Goal: Task Accomplishment & Management: Complete application form

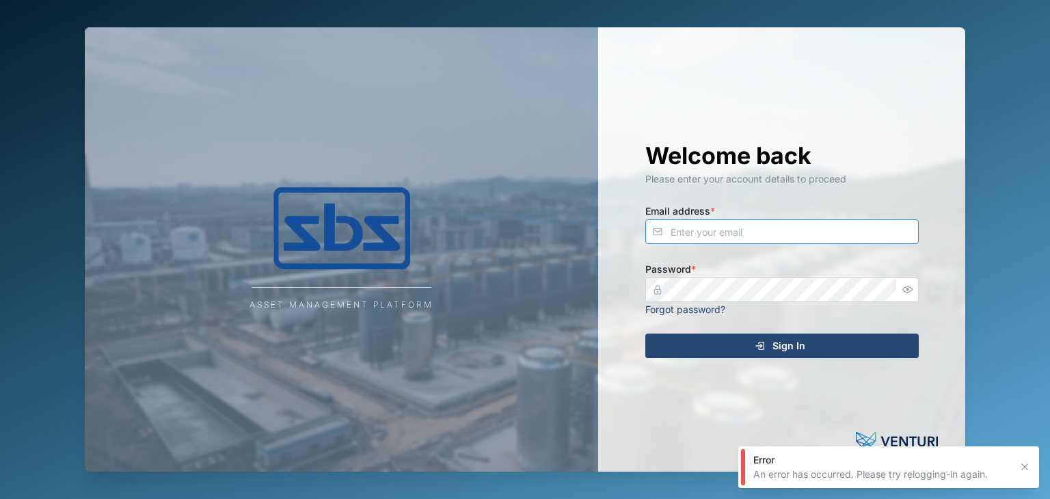
type input "[EMAIL_ADDRESS][DOMAIN_NAME]"
click at [801, 342] on span "Sign In" at bounding box center [788, 345] width 33 height 23
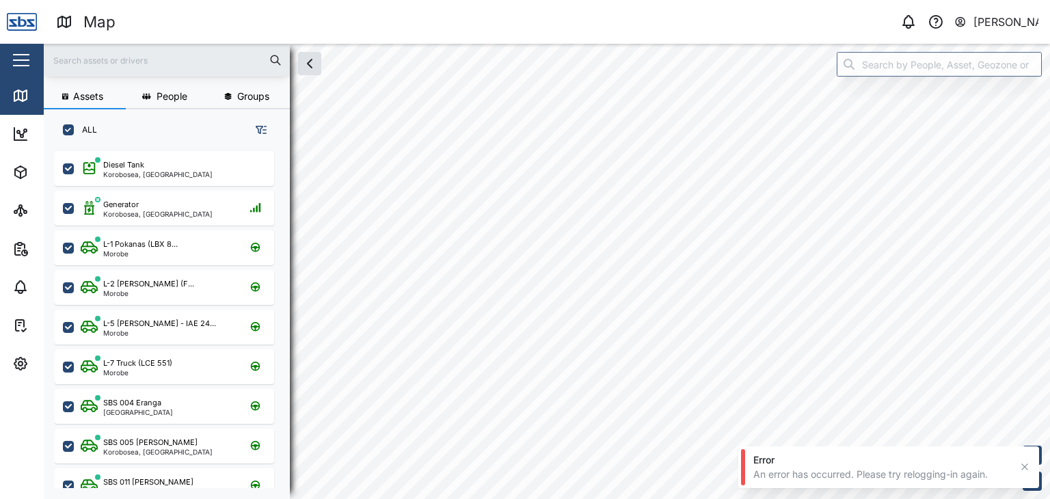
scroll to position [331, 213]
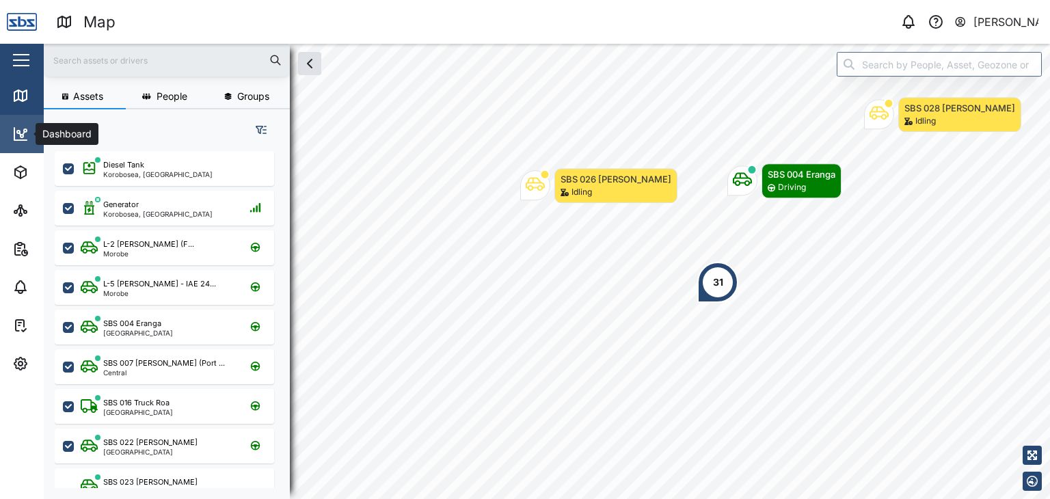
click at [19, 139] on icon at bounding box center [20, 134] width 12 height 12
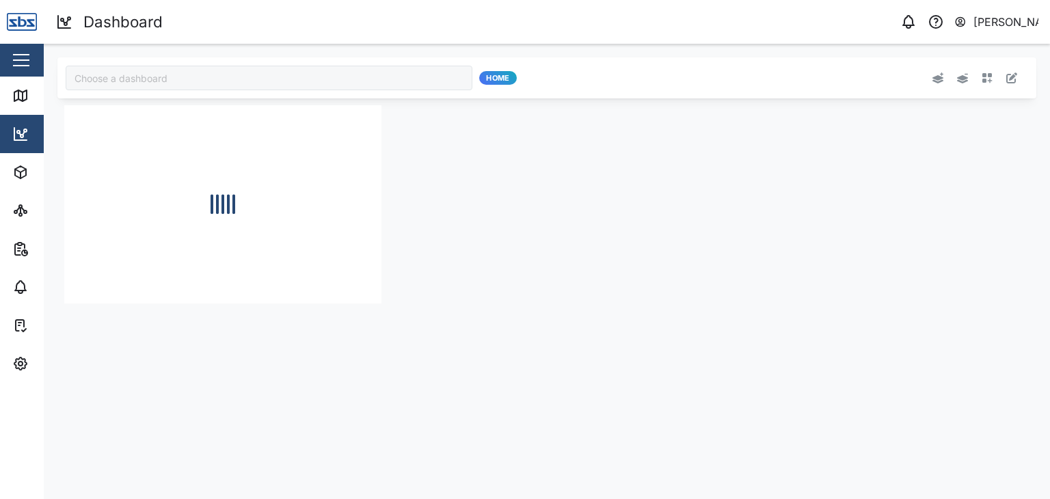
type input "Odometer Update"
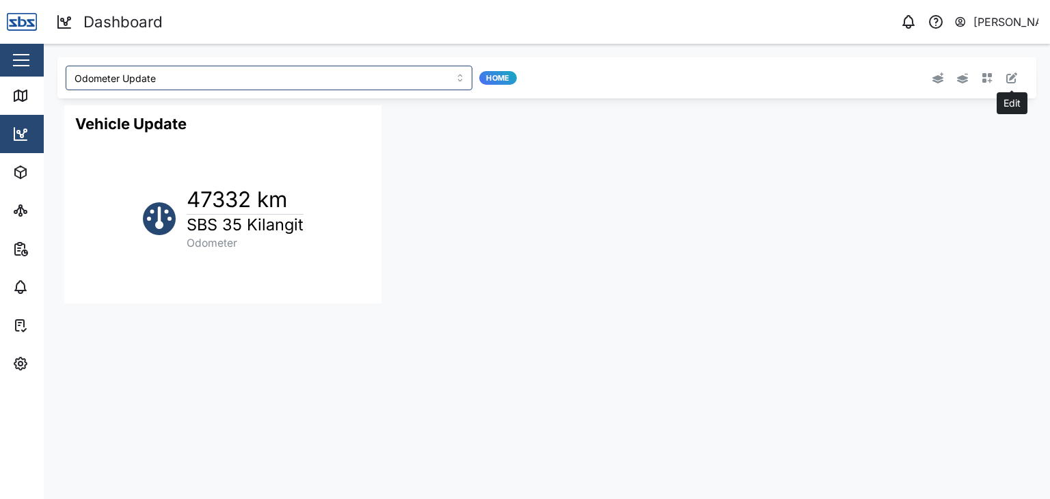
click at [1017, 77] on button "button" at bounding box center [1011, 77] width 19 height 19
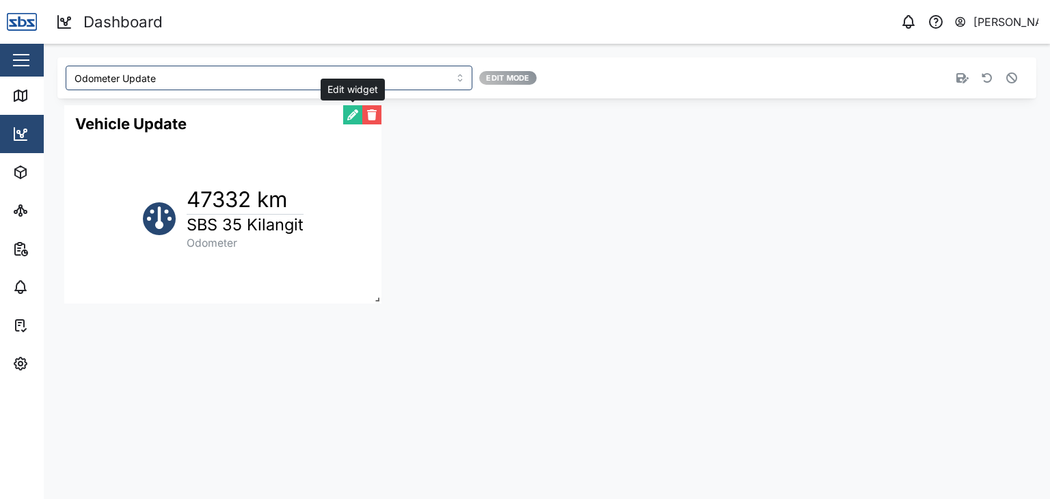
click at [346, 116] on button "button" at bounding box center [352, 114] width 19 height 19
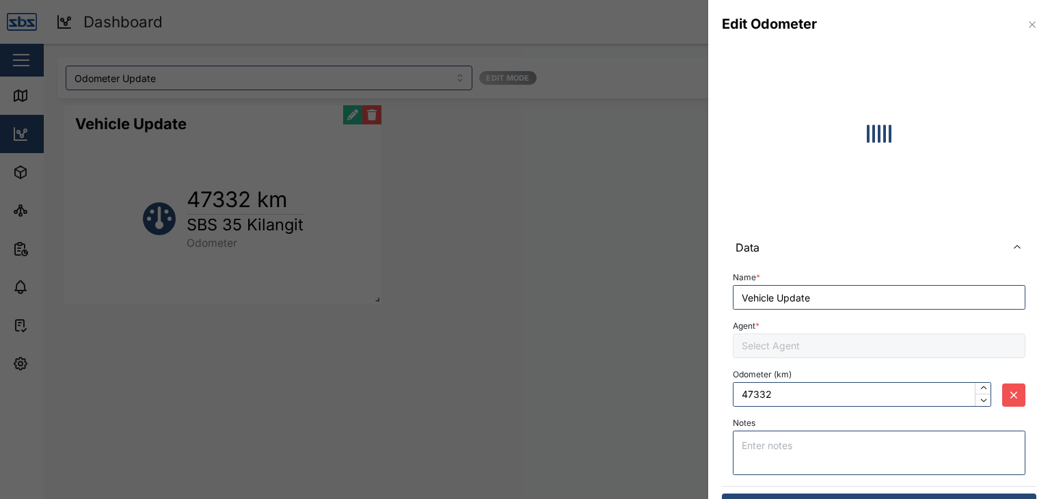
type input "47411"
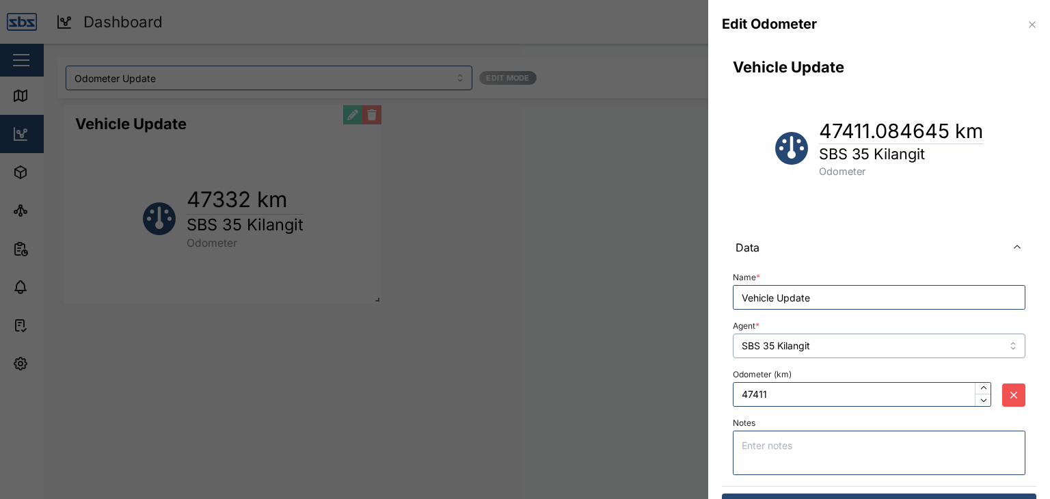
click at [965, 341] on input "SBS 35 Kilangit" at bounding box center [879, 346] width 293 height 25
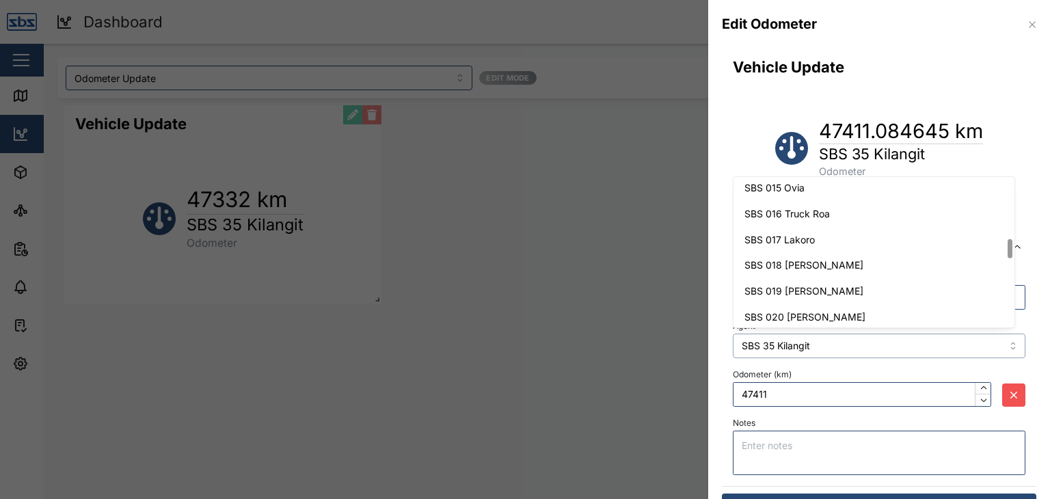
scroll to position [467, 0]
type input "SBS 017 Lakoro"
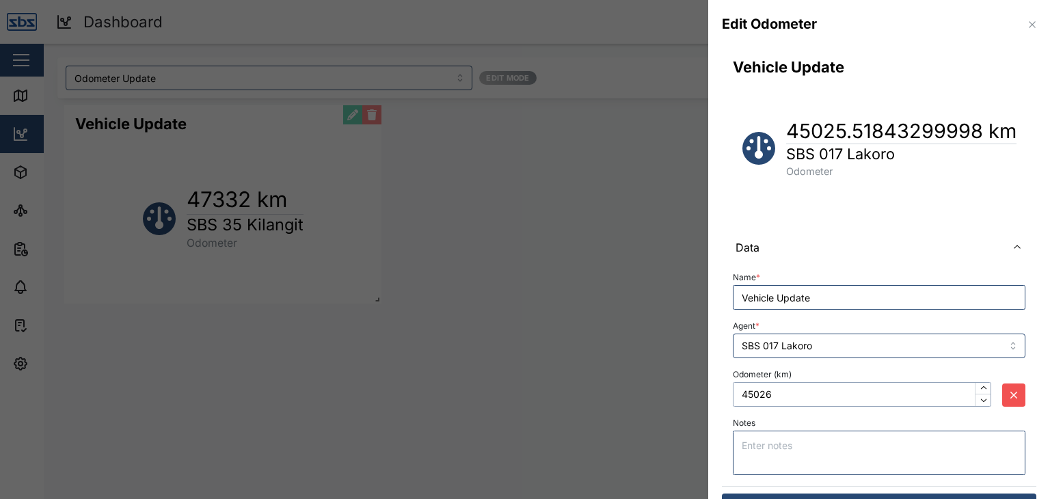
click at [782, 390] on input "45026" at bounding box center [862, 394] width 258 height 25
drag, startPoint x: 782, startPoint y: 390, endPoint x: 726, endPoint y: 394, distance: 56.1
click at [726, 394] on div "Name * Vehicle Update Agent * SBS 017 Lakoro Odometer (km) 45026 Notes" at bounding box center [879, 374] width 314 height 221
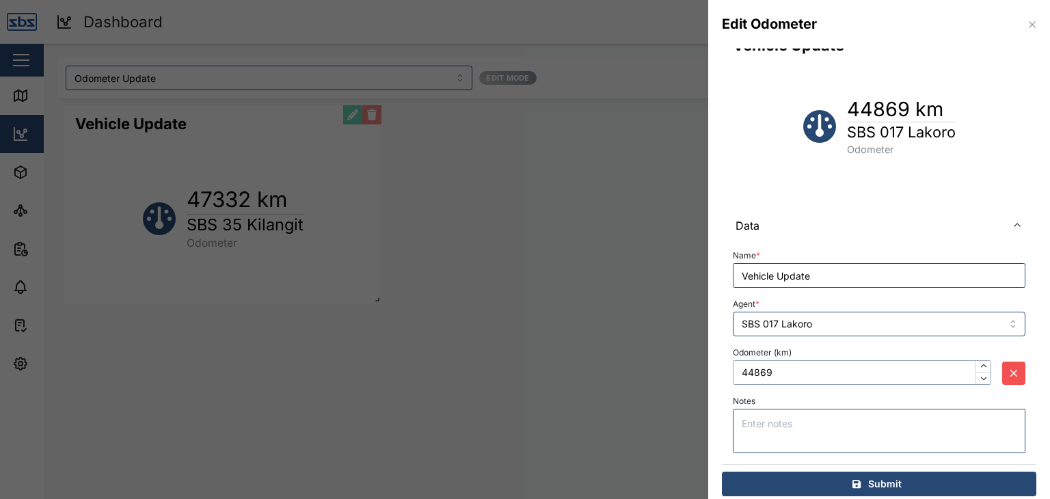
scroll to position [33, 0]
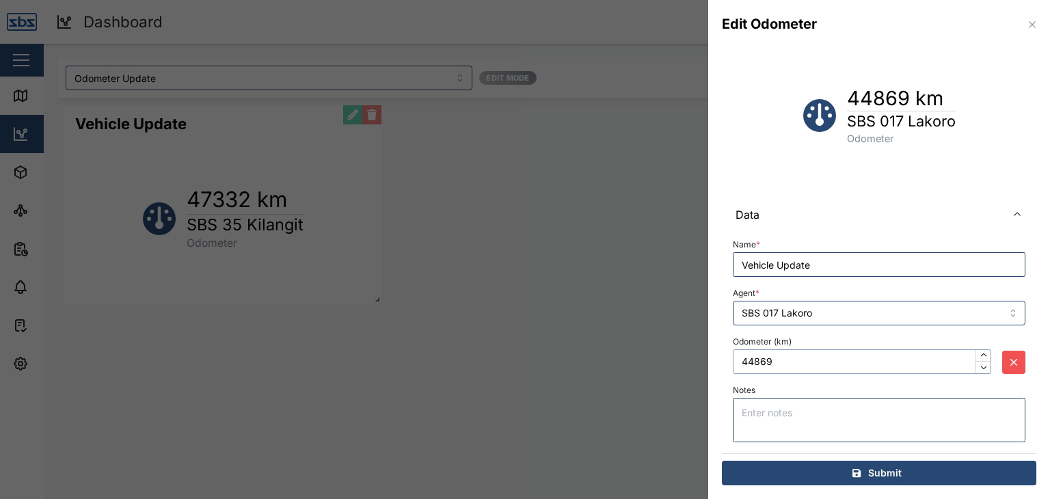
type input "44869"
click at [870, 474] on span "Submit" at bounding box center [884, 472] width 33 height 23
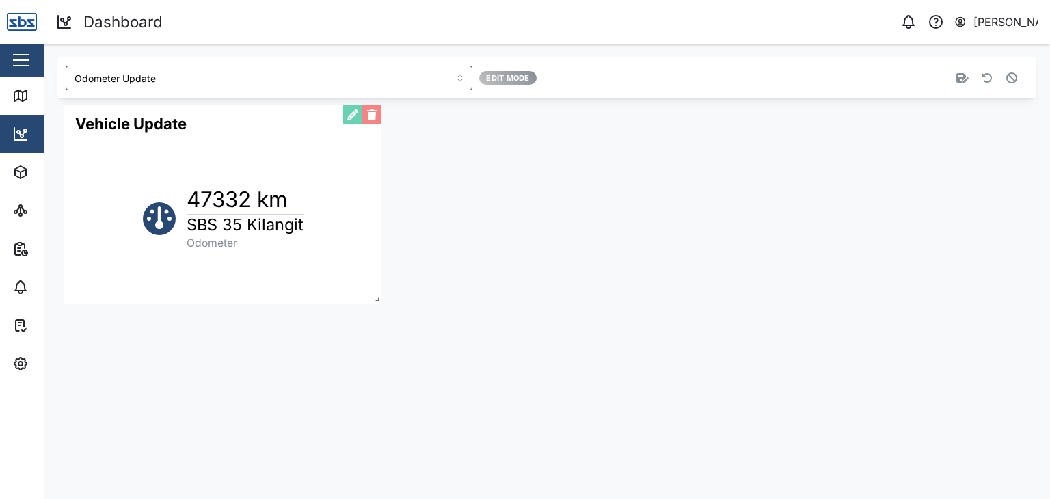
scroll to position [0, 0]
click at [349, 112] on button "button" at bounding box center [352, 114] width 19 height 19
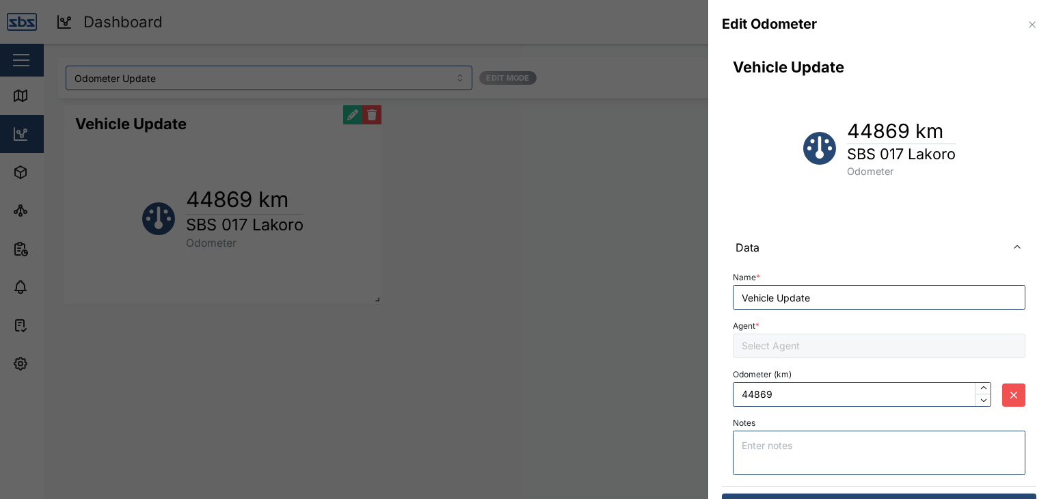
type input "SBS 017 Lakoro"
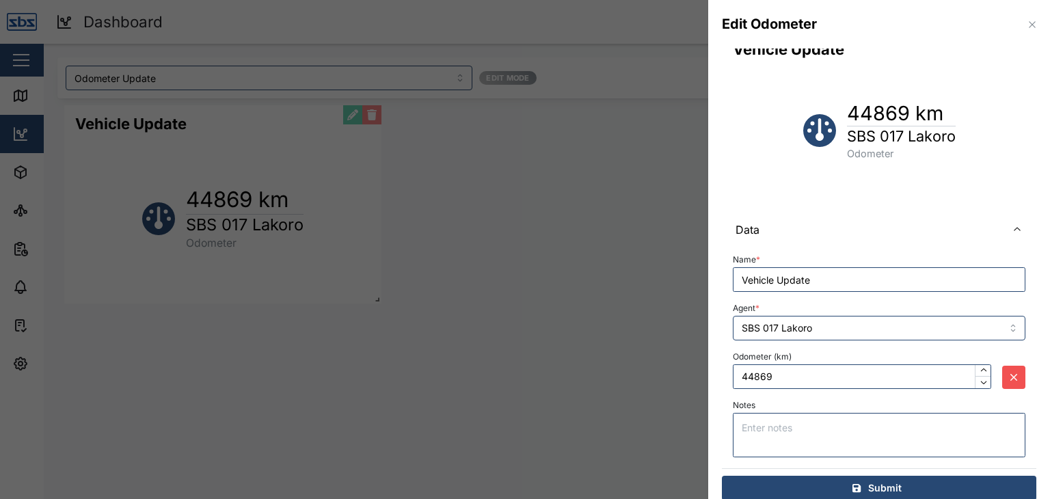
scroll to position [33, 0]
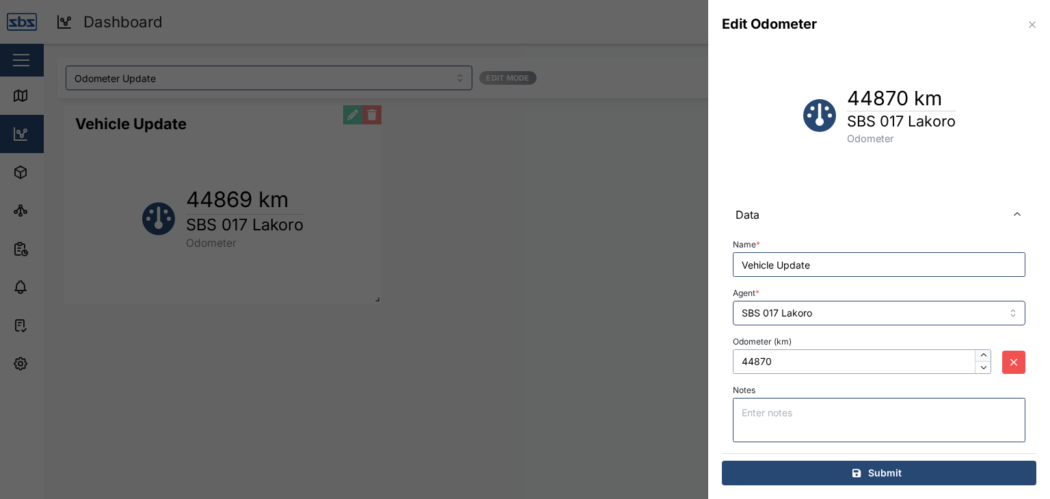
click at [980, 353] on icon "button" at bounding box center [982, 354] width 5 height 3
click at [931, 359] on input "44870" at bounding box center [862, 361] width 258 height 25
type input "44869"
click at [979, 369] on icon "button" at bounding box center [984, 367] width 10 height 10
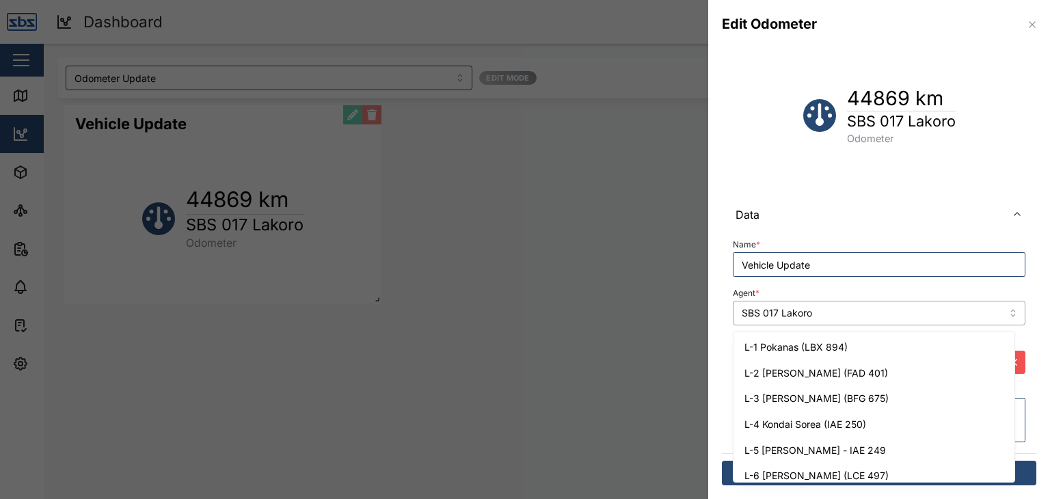
click at [1000, 314] on input "SBS 017 Lakoro" at bounding box center [879, 313] width 293 height 25
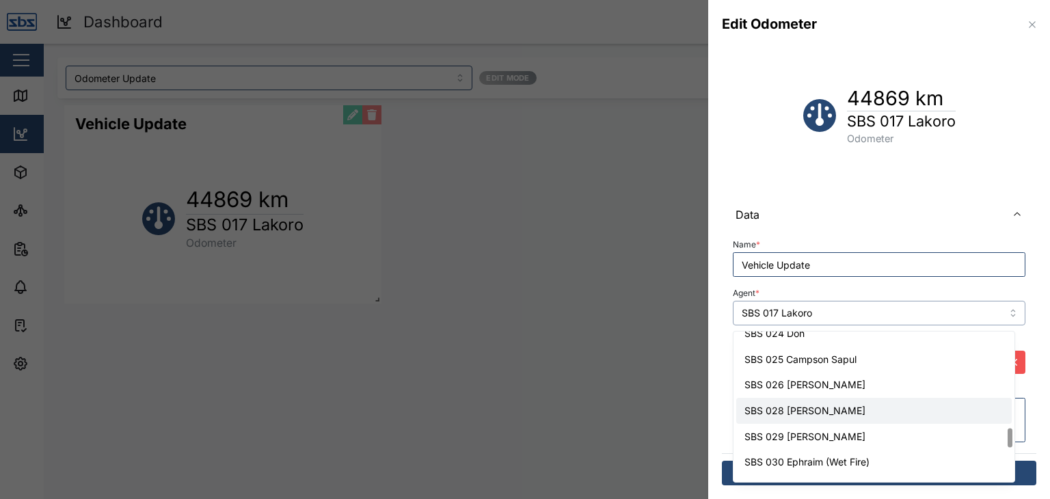
scroll to position [741, 0]
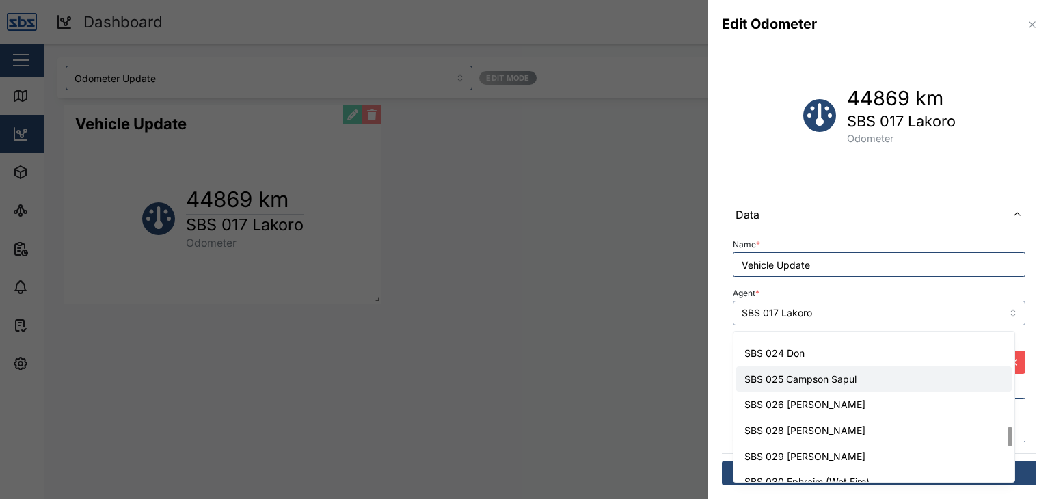
type input "SBS 025 Campson Sapul"
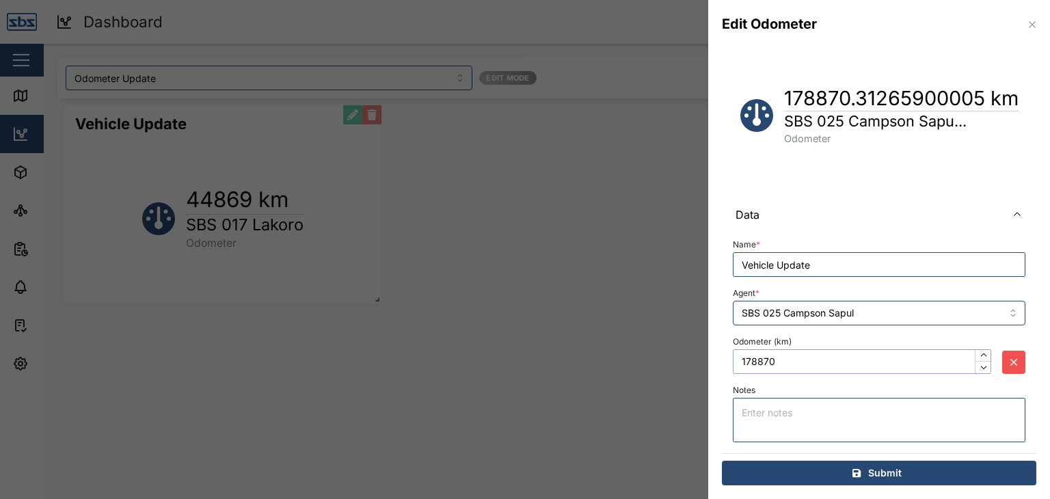
drag, startPoint x: 784, startPoint y: 364, endPoint x: 679, endPoint y: 336, distance: 109.1
click at [679, 498] on div "Edit Odometer Vehicle Update 178870.31265900005 km SBS 025 Campson Sapu... Odom…" at bounding box center [525, 499] width 1050 height 0
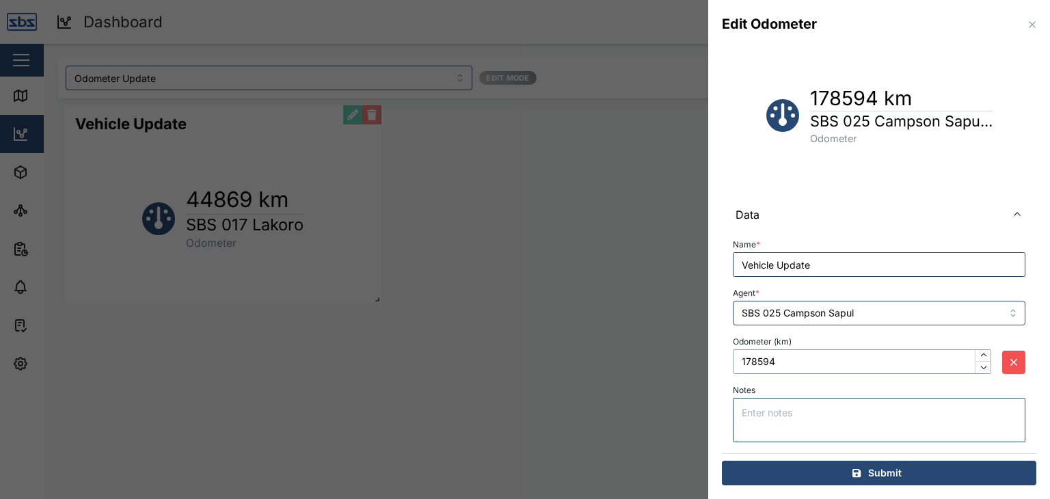
type input "178594"
click at [882, 469] on span "Submit" at bounding box center [884, 472] width 33 height 23
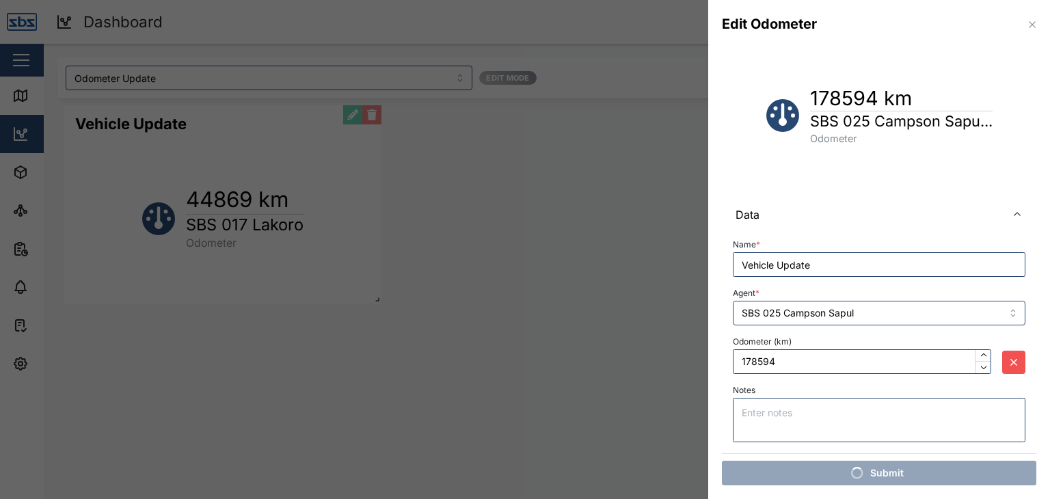
scroll to position [0, 0]
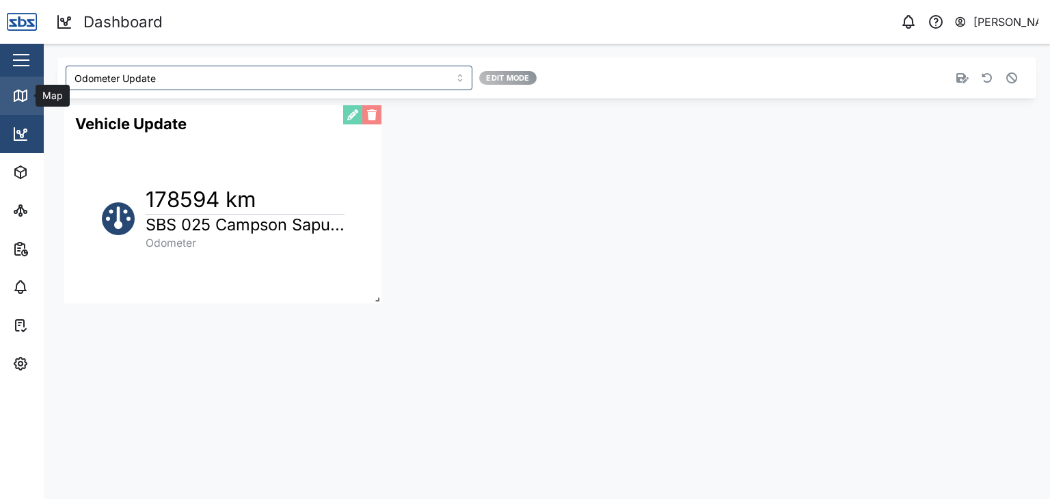
click at [18, 96] on icon at bounding box center [18, 94] width 0 height 9
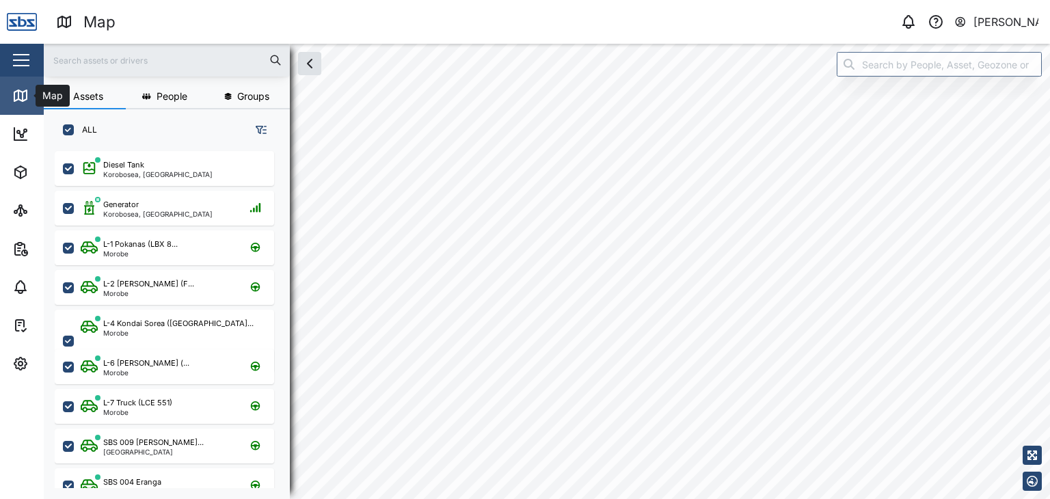
scroll to position [331, 213]
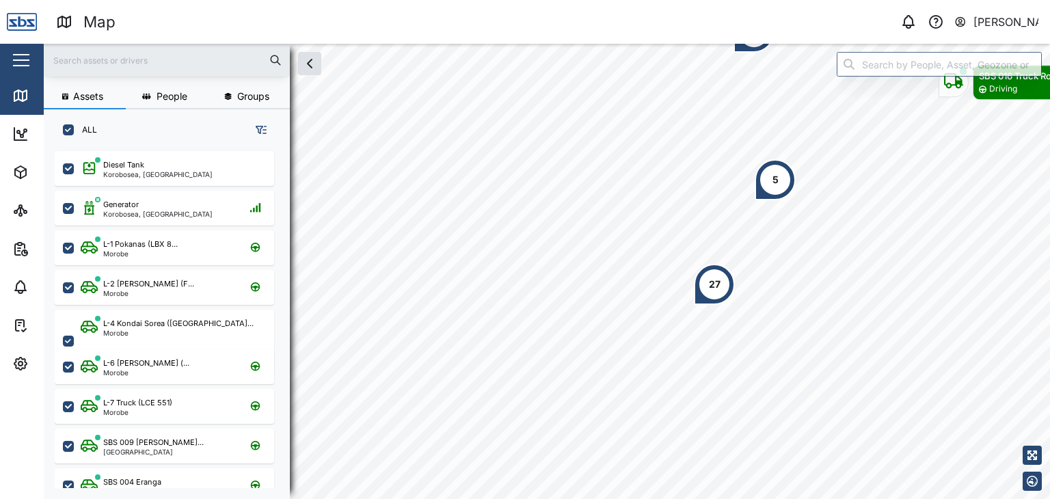
click at [126, 53] on input "text" at bounding box center [167, 60] width 230 height 21
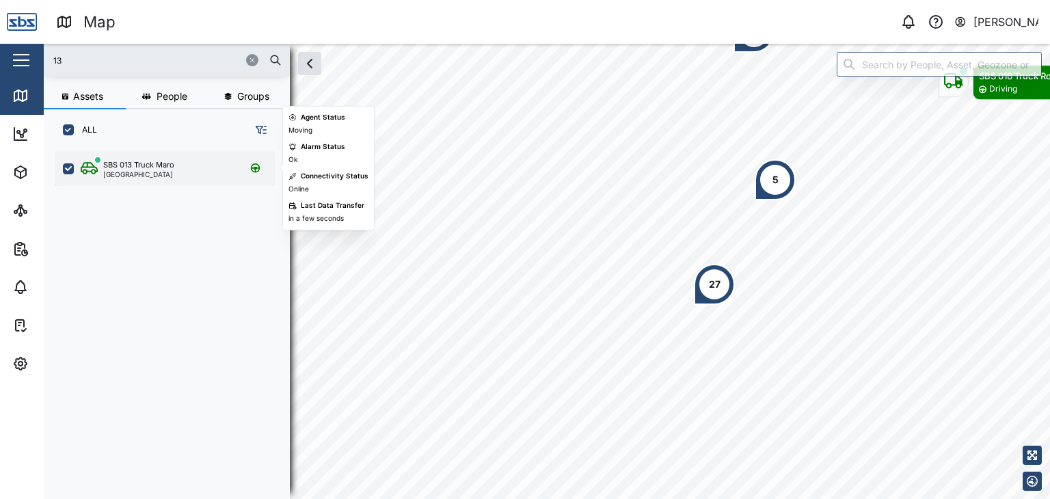
click at [148, 180] on div "SBS 013 Truck Maro [GEOGRAPHIC_DATA]" at bounding box center [164, 168] width 219 height 35
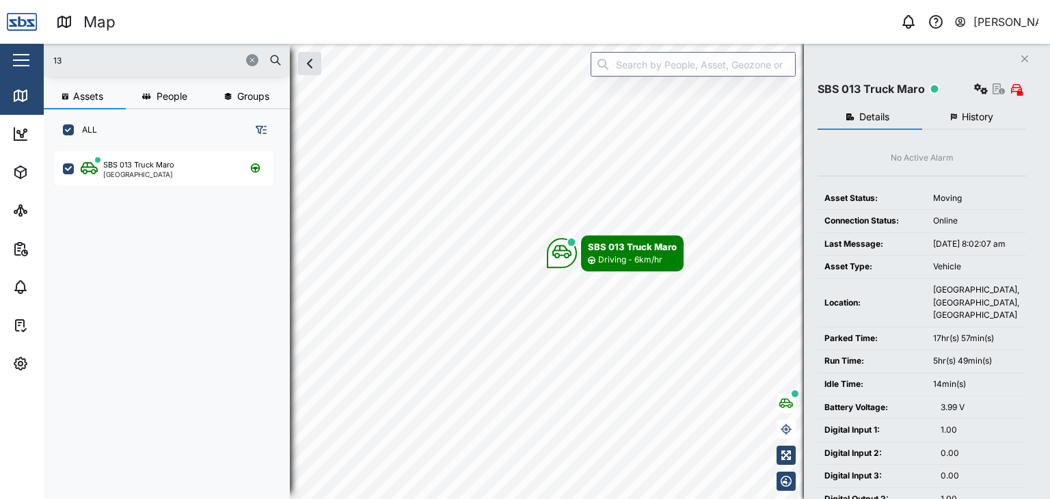
drag, startPoint x: 68, startPoint y: 59, endPoint x: 38, endPoint y: 44, distance: 33.6
click at [38, 44] on div "Map 0 [PERSON_NAME] Close Map Dashboard Assets ATS Camera Generator Personnel T…" at bounding box center [525, 249] width 1050 height 499
type input "16"
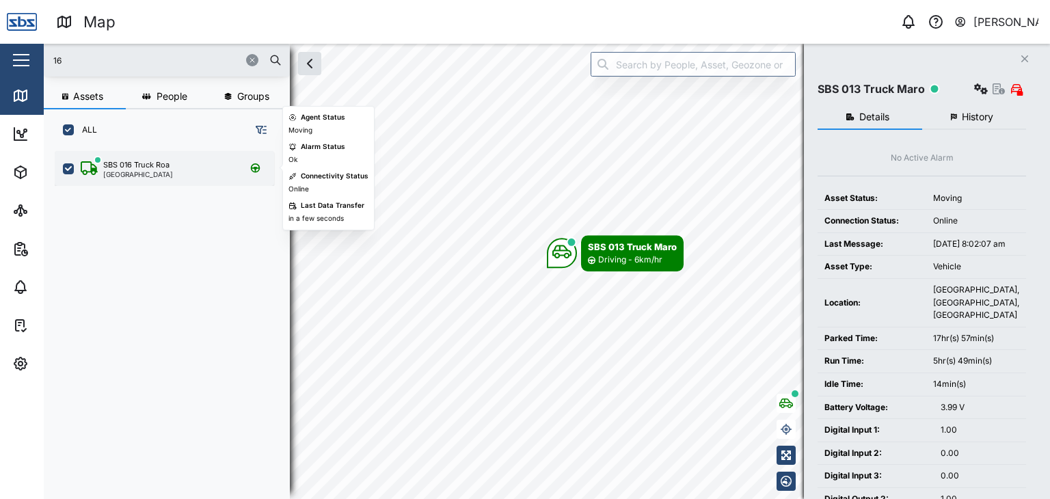
click at [129, 171] on div "[GEOGRAPHIC_DATA]" at bounding box center [138, 174] width 70 height 7
